Goal: Information Seeking & Learning: Learn about a topic

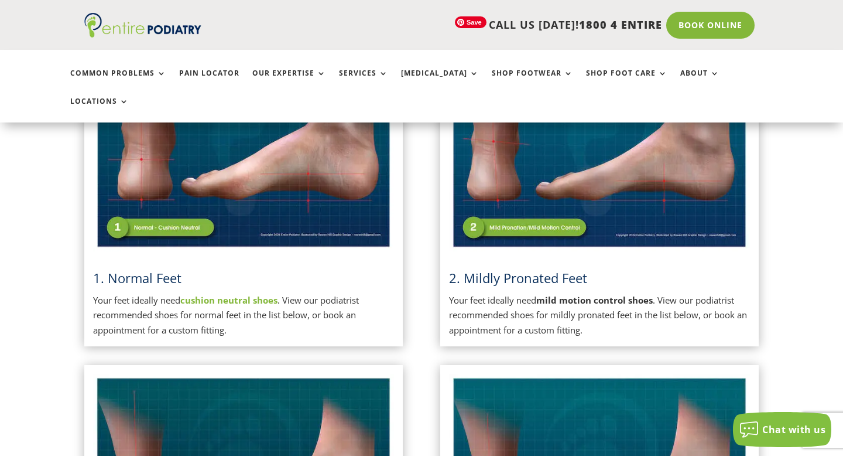
scroll to position [371, 0]
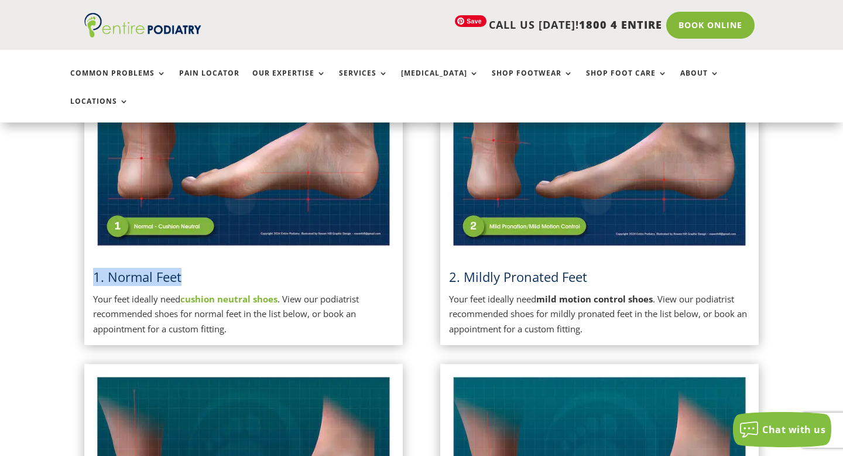
click at [509, 221] on img at bounding box center [599, 143] width 301 height 213
click at [515, 268] on span "2. Mildly Pronated Feet" at bounding box center [518, 277] width 138 height 18
click at [557, 268] on h3 "2. Mildly Pronated Feet" at bounding box center [599, 280] width 301 height 24
click at [545, 207] on img at bounding box center [599, 143] width 301 height 213
click at [617, 205] on img at bounding box center [599, 143] width 301 height 213
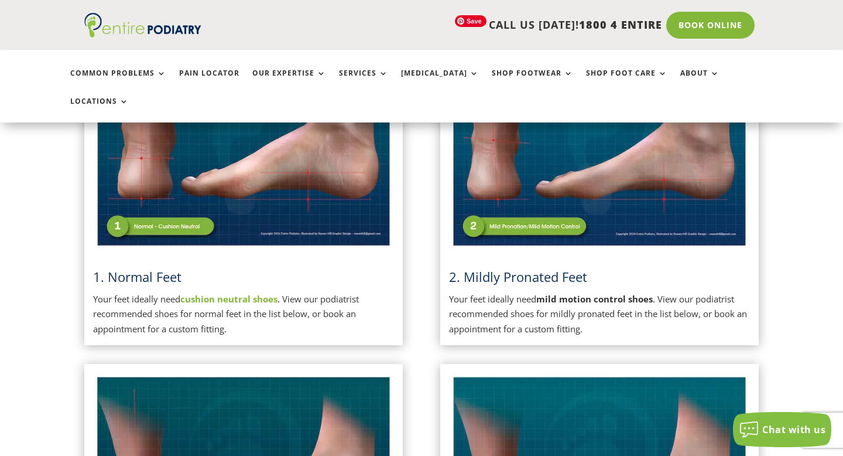
scroll to position [369, 0]
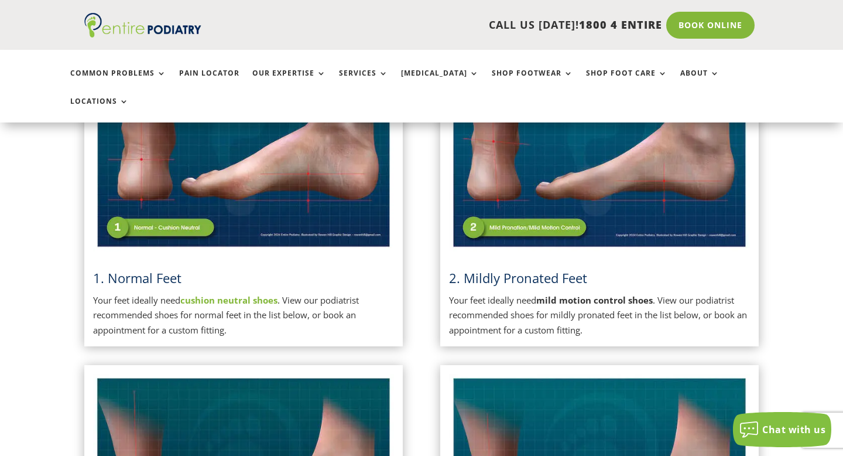
click at [506, 269] on span "2. Mildly Pronated Feet" at bounding box center [518, 278] width 138 height 18
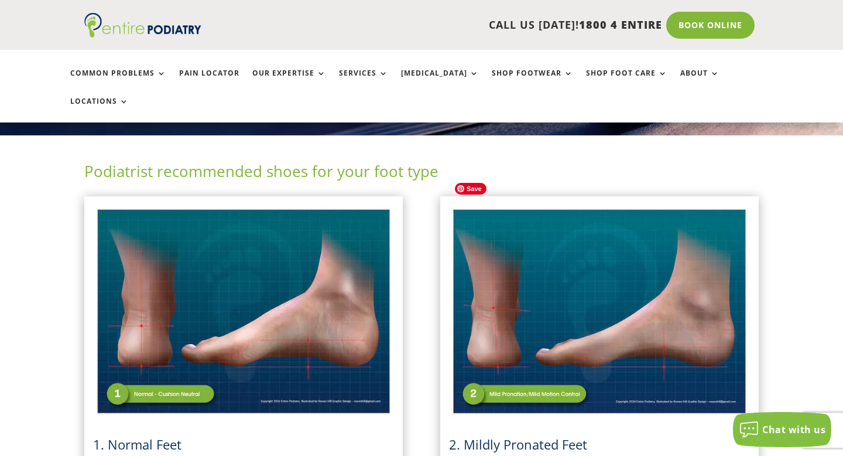
scroll to position [204, 0]
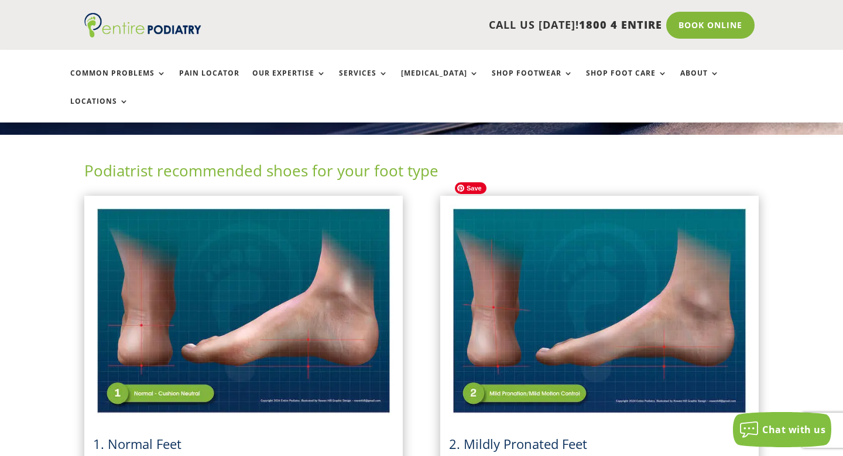
click at [634, 254] on img at bounding box center [599, 310] width 301 height 213
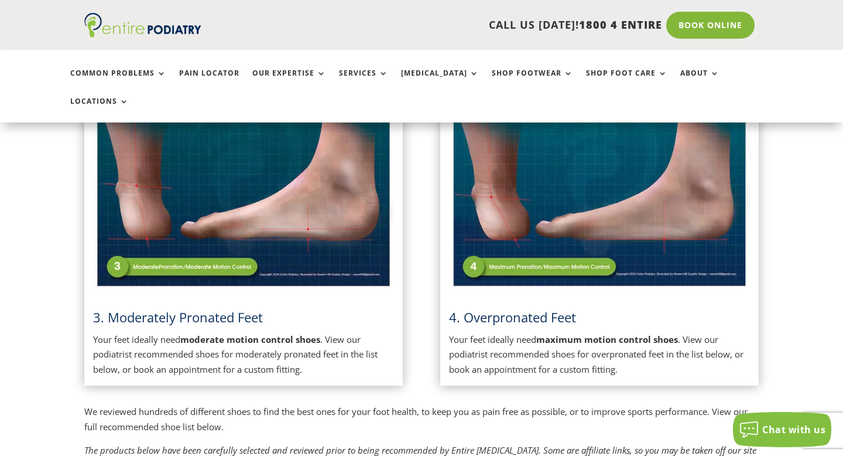
scroll to position [648, 0]
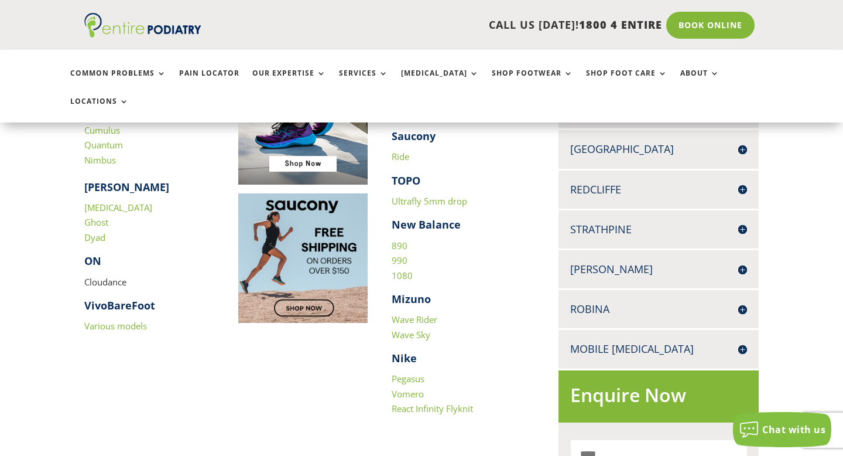
scroll to position [456, 0]
